Goal: Information Seeking & Learning: Learn about a topic

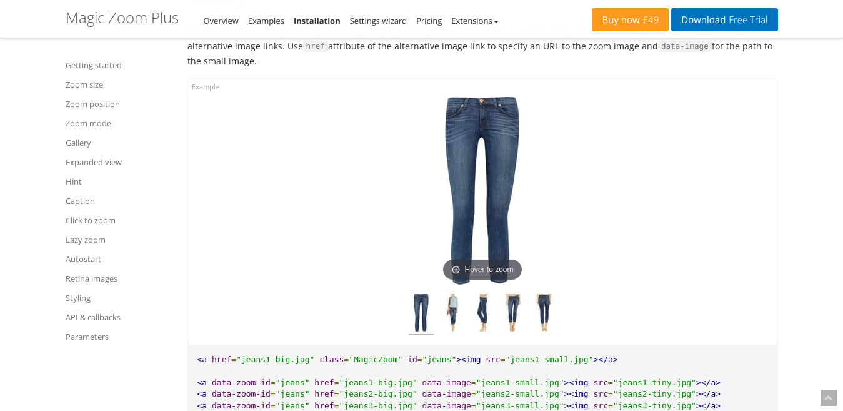
scroll to position [4891, 0]
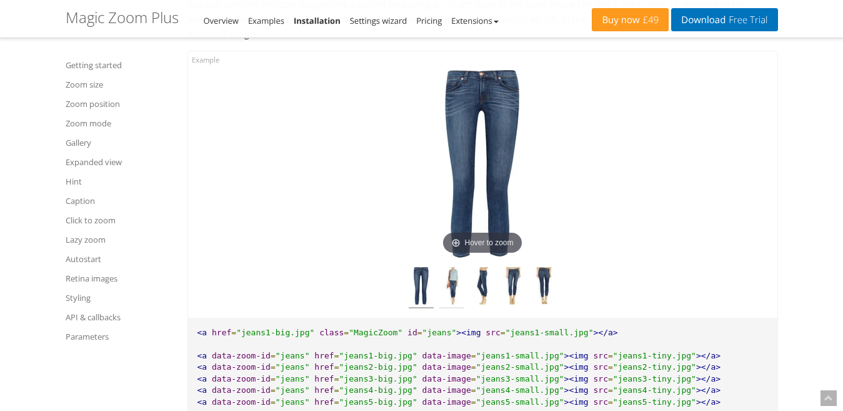
click at [453, 278] on img at bounding box center [451, 287] width 25 height 41
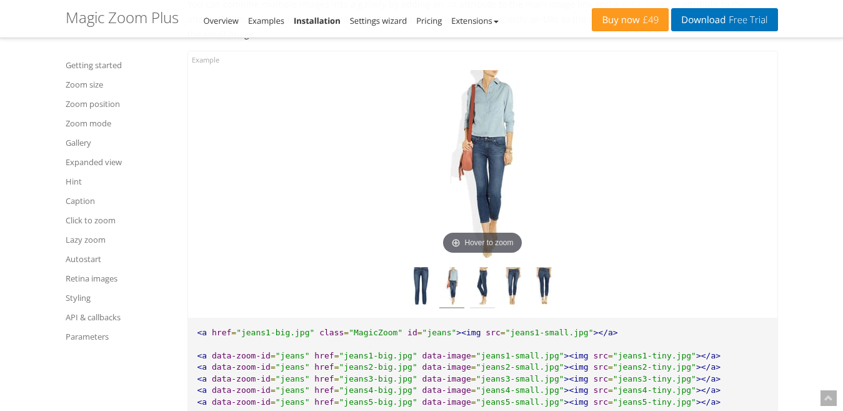
click at [479, 282] on img at bounding box center [482, 287] width 25 height 41
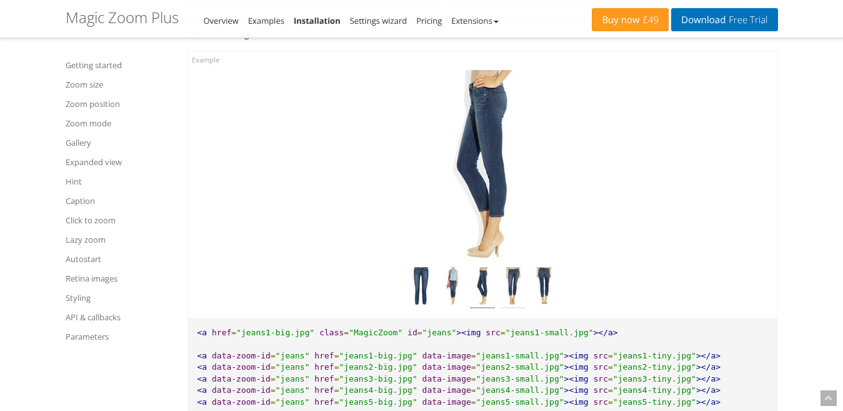
click at [511, 290] on img at bounding box center [513, 287] width 25 height 41
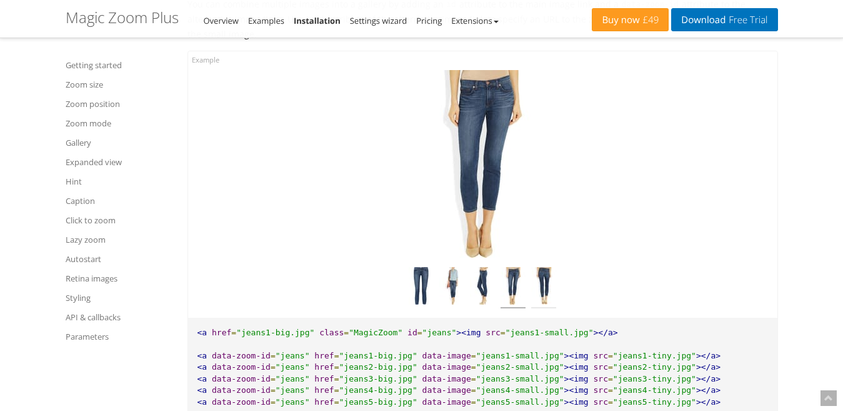
click at [552, 290] on img at bounding box center [543, 287] width 25 height 41
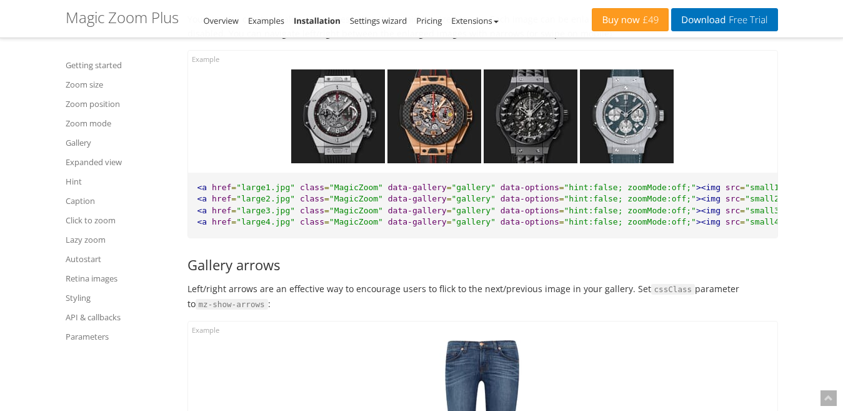
scroll to position [5641, 0]
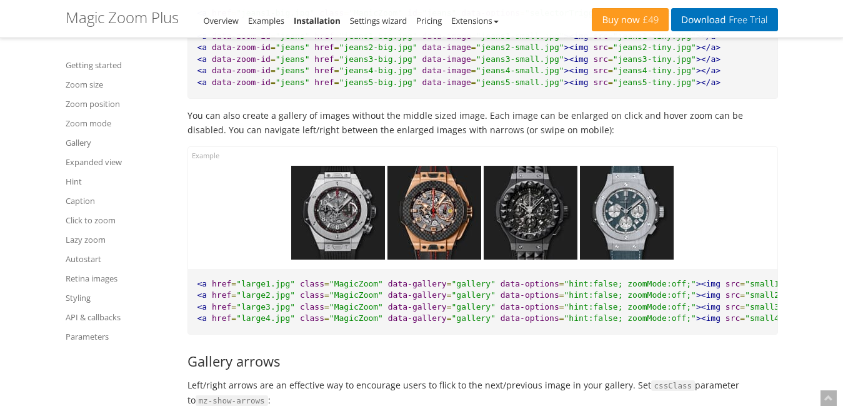
click at [320, 224] on img at bounding box center [338, 213] width 94 height 94
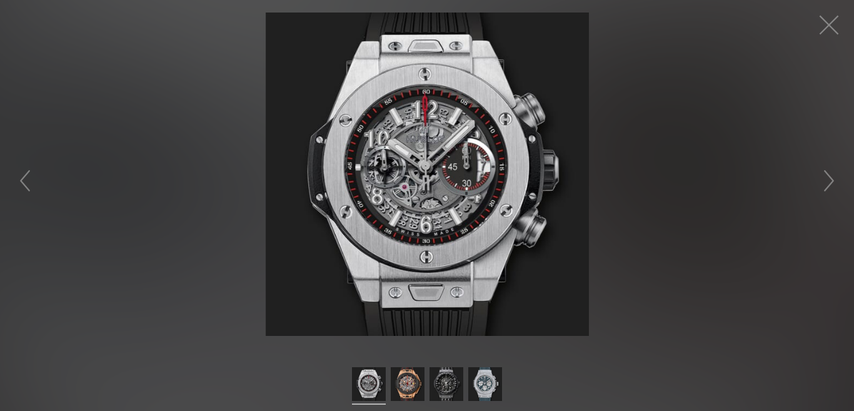
click at [178, 144] on figure at bounding box center [427, 174] width 854 height 323
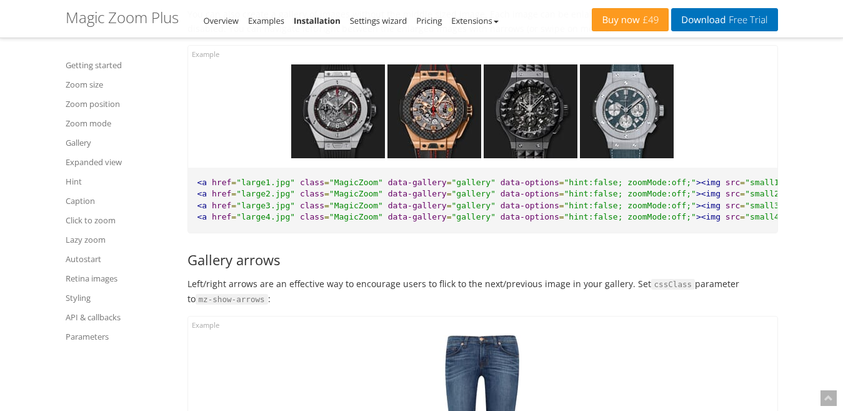
scroll to position [5953, 0]
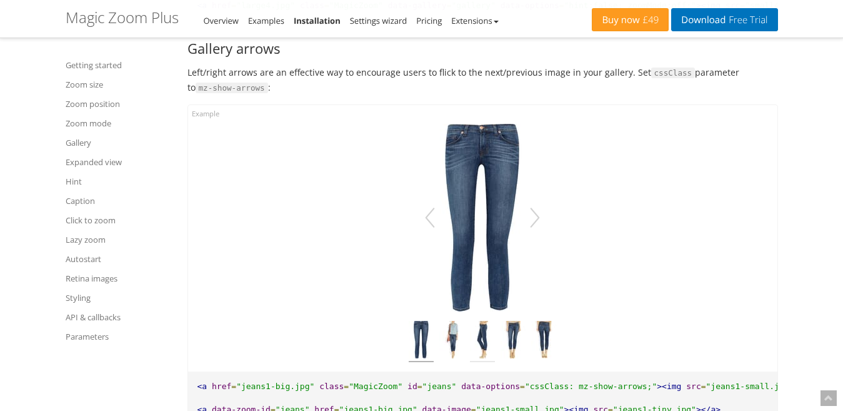
click at [486, 359] on img at bounding box center [482, 341] width 25 height 41
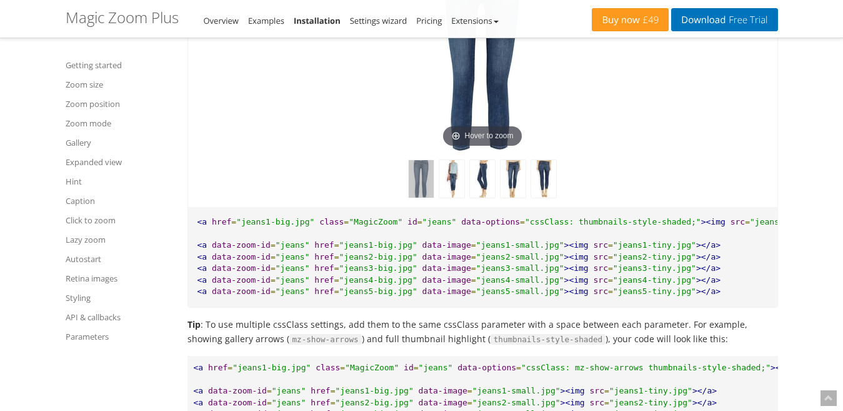
scroll to position [6516, 0]
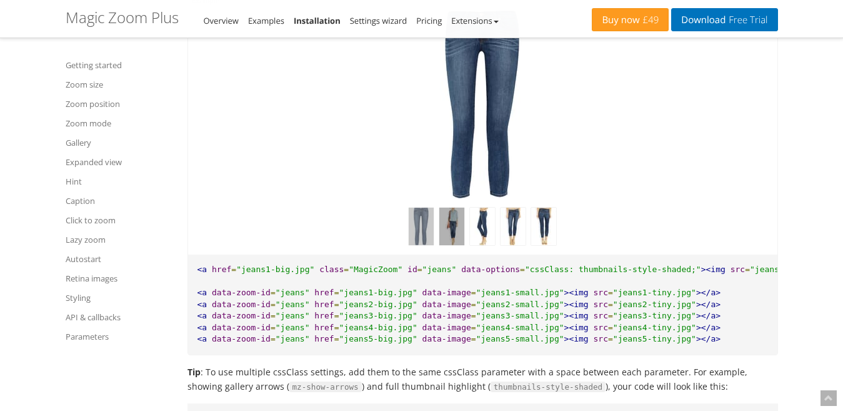
click at [454, 245] on img at bounding box center [451, 227] width 25 height 38
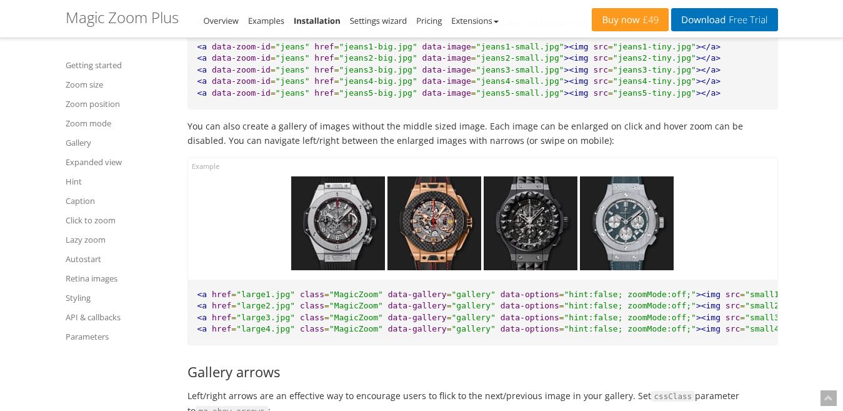
scroll to position [5666, 0]
